Goal: Information Seeking & Learning: Learn about a topic

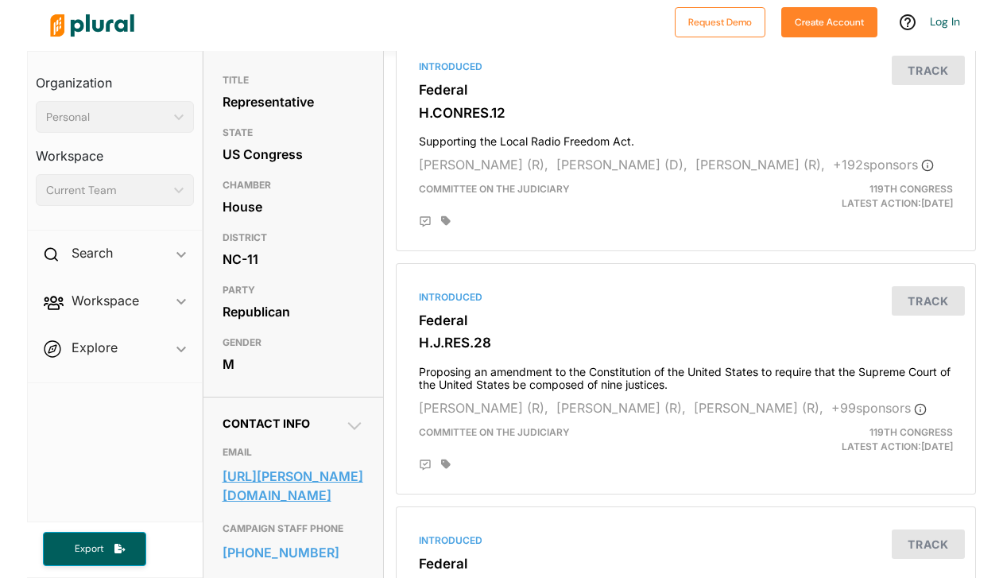
scroll to position [151, 0]
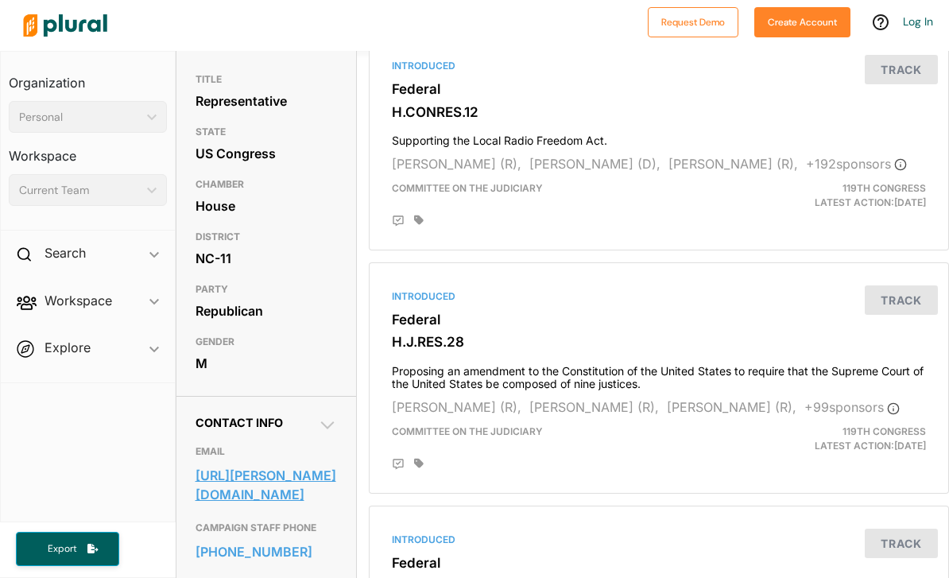
click at [281, 506] on link "[URL][PERSON_NAME][DOMAIN_NAME]" at bounding box center [265, 484] width 141 height 43
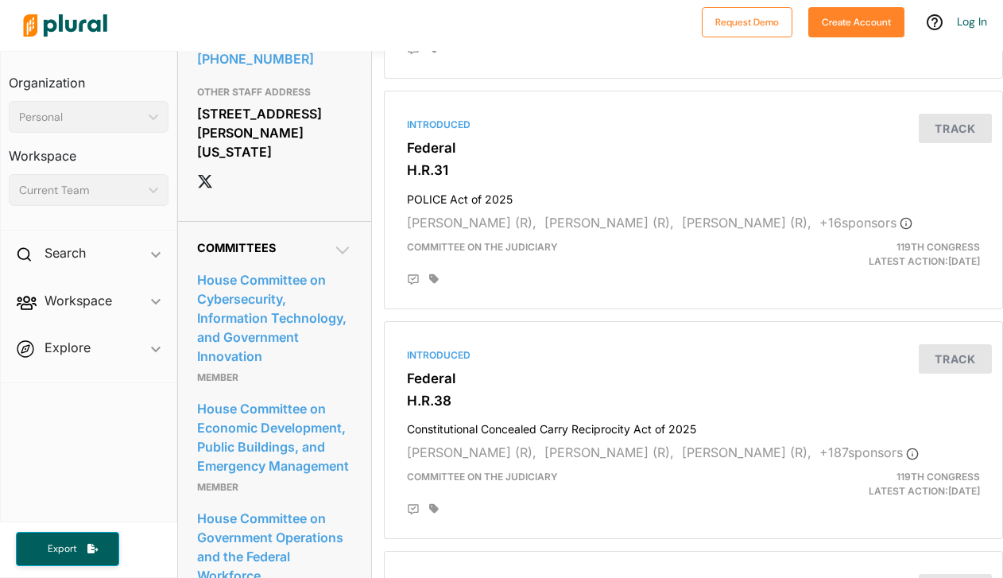
scroll to position [1040, 0]
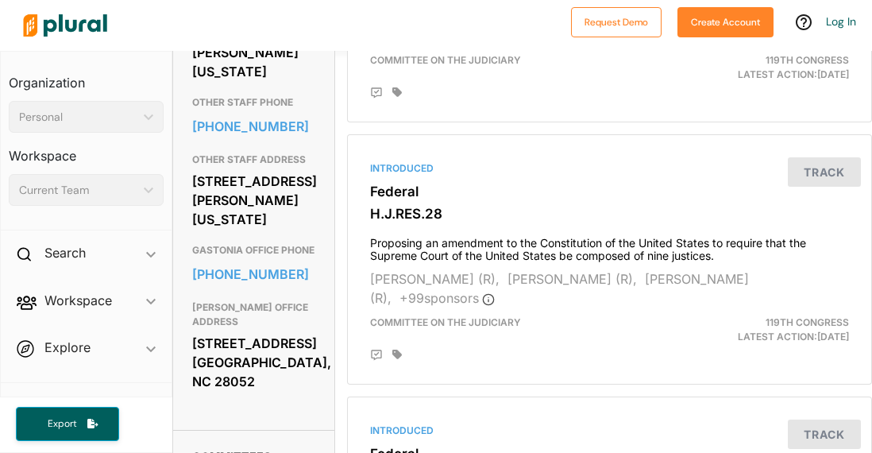
scroll to position [843, 0]
